Goal: Navigation & Orientation: Understand site structure

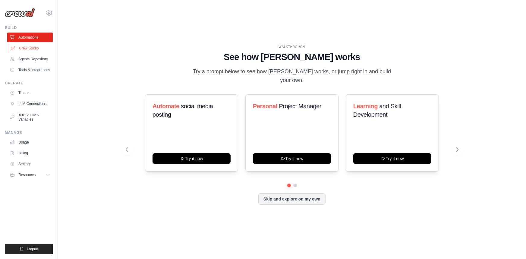
click at [30, 47] on link "Crew Studio" at bounding box center [30, 48] width 45 height 10
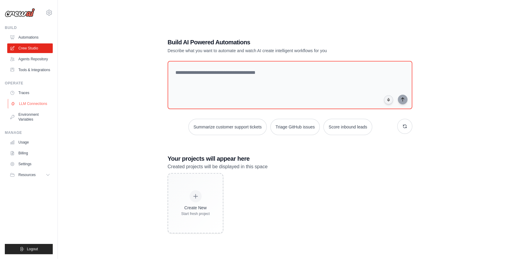
click at [32, 102] on link "LLM Connections" at bounding box center [30, 104] width 45 height 10
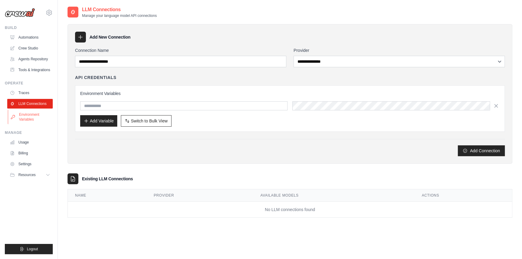
click at [27, 118] on link "Environment Variables" at bounding box center [30, 117] width 45 height 14
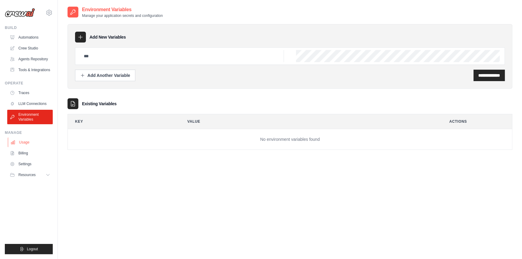
click at [25, 143] on link "Usage" at bounding box center [30, 142] width 45 height 10
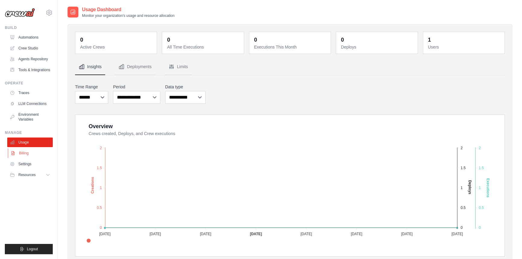
click at [22, 153] on link "Billing" at bounding box center [30, 153] width 45 height 10
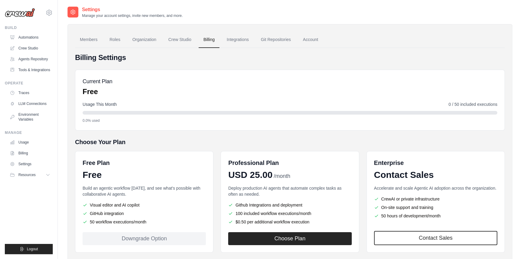
scroll to position [32, 0]
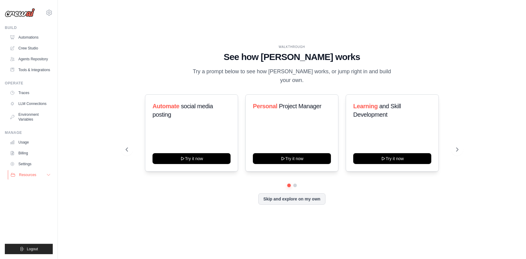
click at [46, 174] on icon at bounding box center [48, 174] width 5 height 5
click at [37, 186] on span "Documentation" at bounding box center [33, 185] width 24 height 5
click at [295, 183] on button at bounding box center [295, 185] width 5 height 5
click at [30, 37] on link "Automations" at bounding box center [30, 38] width 45 height 10
click at [30, 253] on button "Logout" at bounding box center [29, 249] width 48 height 10
